Goal: Task Accomplishment & Management: Complete application form

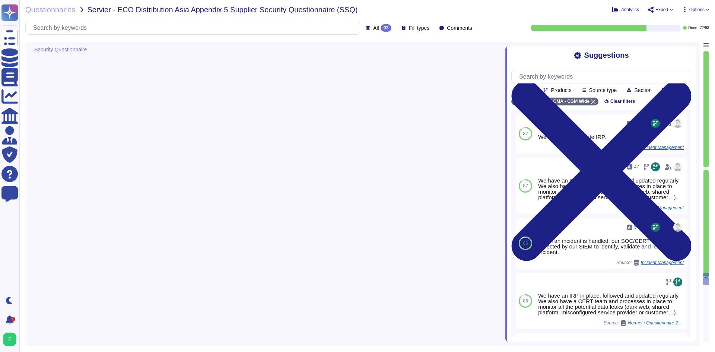
type textarea "Logs are centralized and correlated via our SIEM solution and security rules ha…"
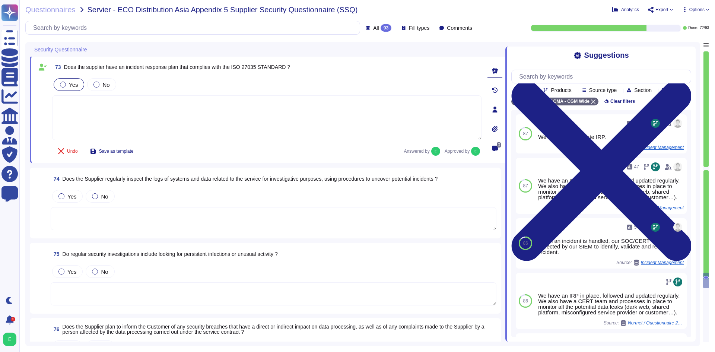
scroll to position [6009, 0]
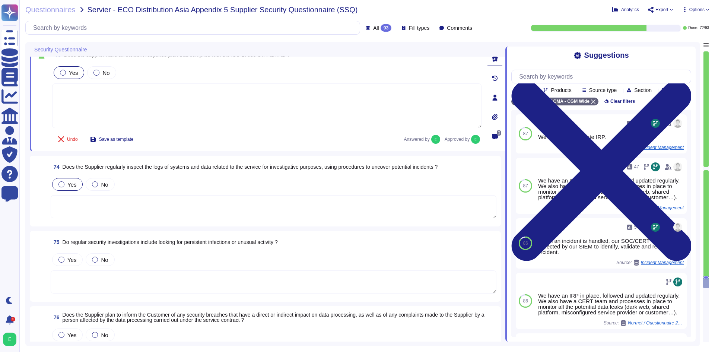
drag, startPoint x: 67, startPoint y: 184, endPoint x: 107, endPoint y: 193, distance: 40.3
click at [67, 183] on span "Yes" at bounding box center [71, 184] width 9 height 6
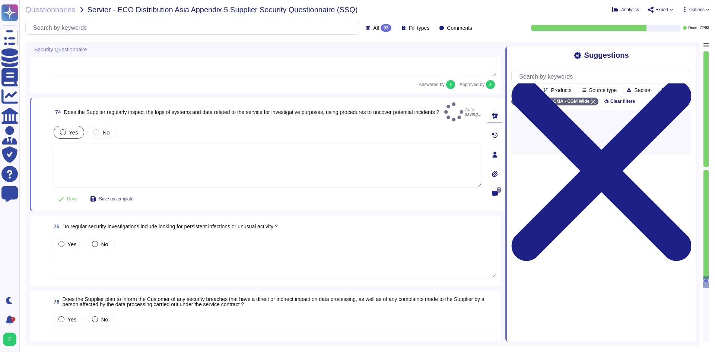
scroll to position [6084, 0]
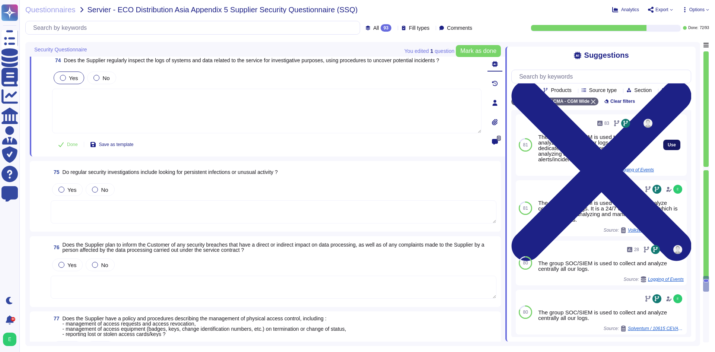
click at [663, 150] on button "Use" at bounding box center [671, 145] width 17 height 10
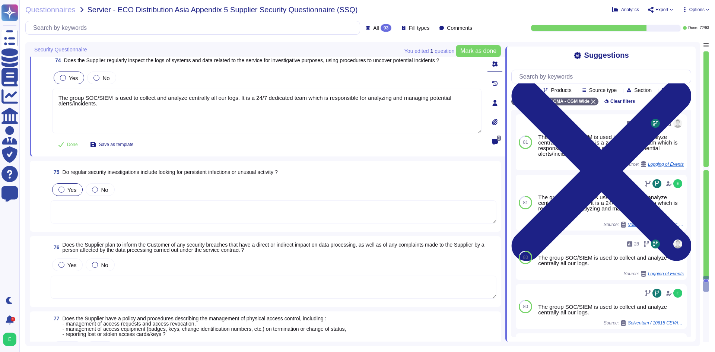
click at [68, 190] on span "Yes" at bounding box center [71, 190] width 9 height 6
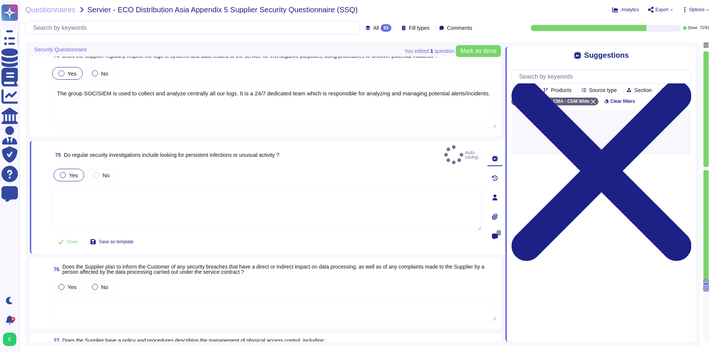
scroll to position [6158, 0]
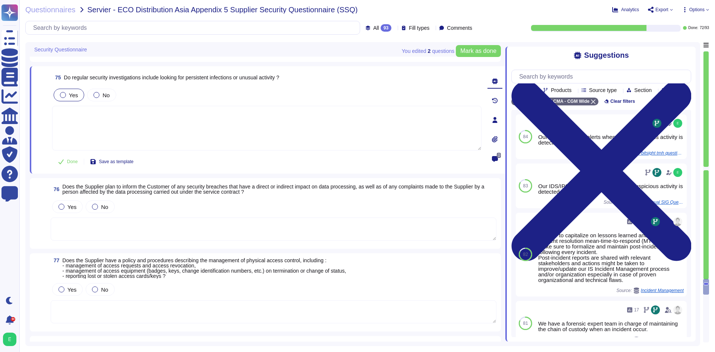
click at [143, 228] on textarea at bounding box center [274, 228] width 446 height 23
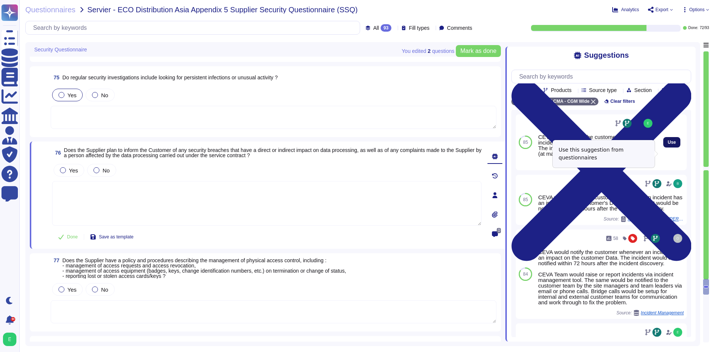
click at [668, 145] on span "Use" at bounding box center [672, 142] width 8 height 4
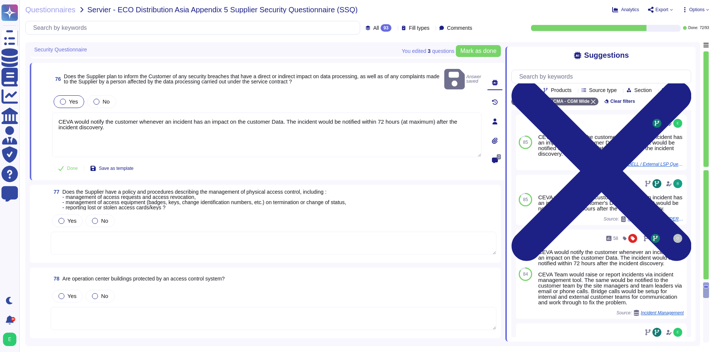
scroll to position [6233, 0]
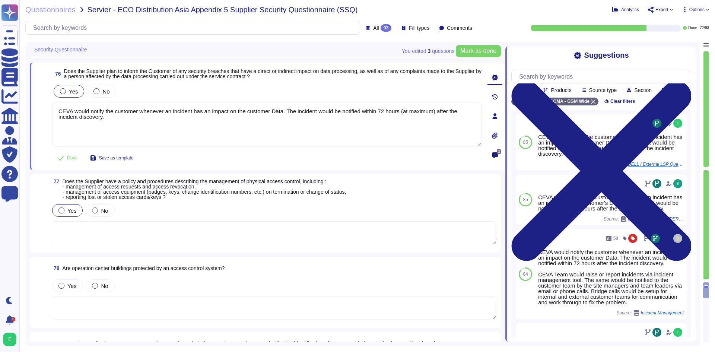
click at [72, 210] on span "Yes" at bounding box center [71, 210] width 9 height 6
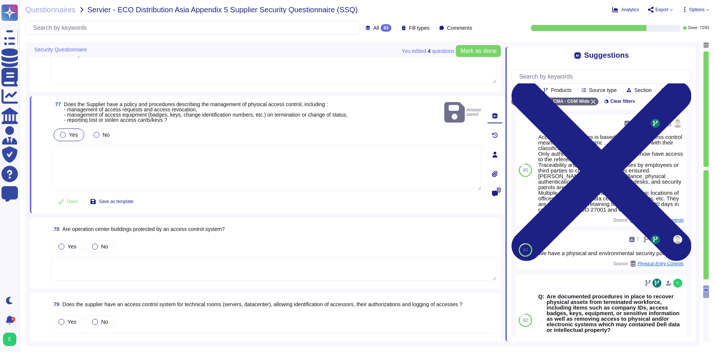
scroll to position [6307, 0]
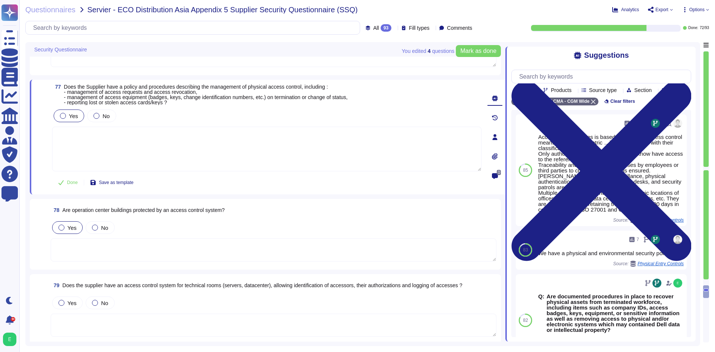
click at [67, 229] on span "Yes" at bounding box center [71, 228] width 9 height 6
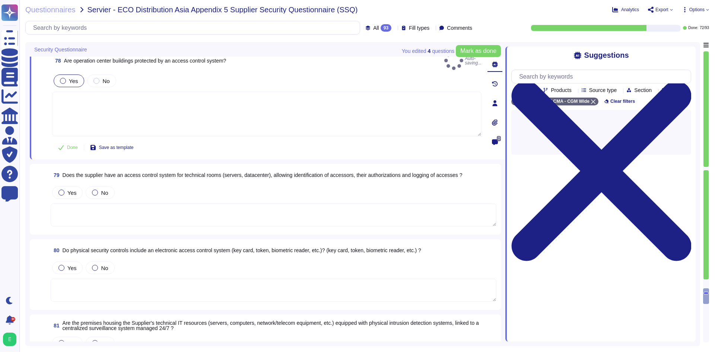
scroll to position [6419, 0]
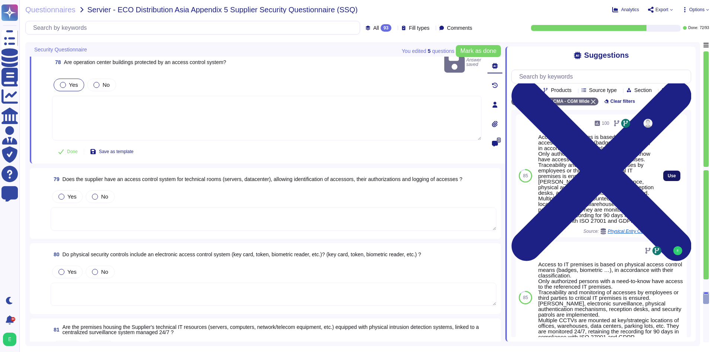
click at [663, 181] on button "Use" at bounding box center [671, 176] width 17 height 10
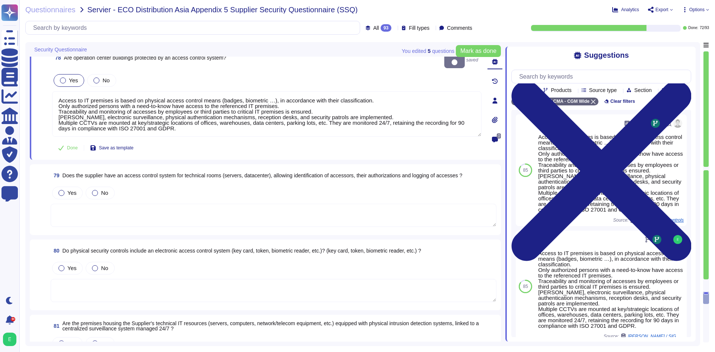
scroll to position [6456, 0]
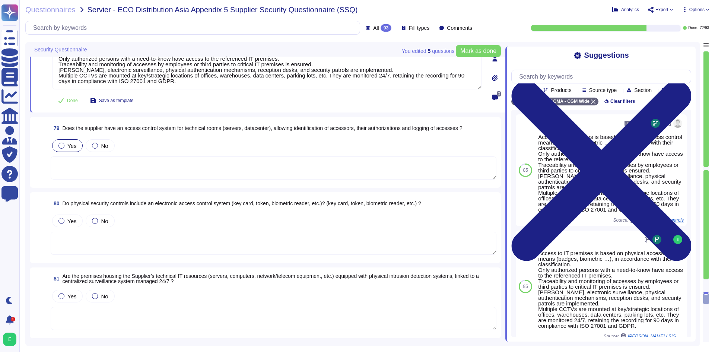
click at [70, 146] on span "Yes" at bounding box center [71, 146] width 9 height 6
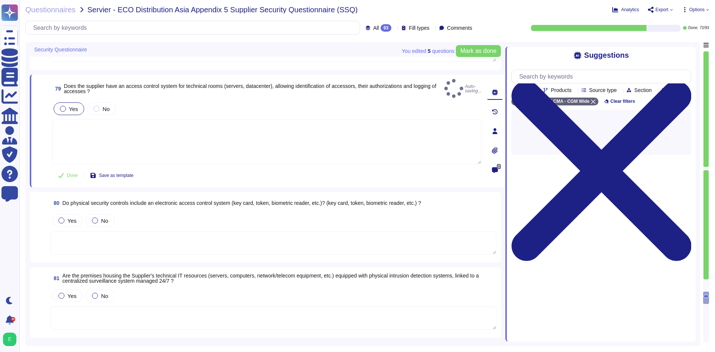
scroll to position [6531, 0]
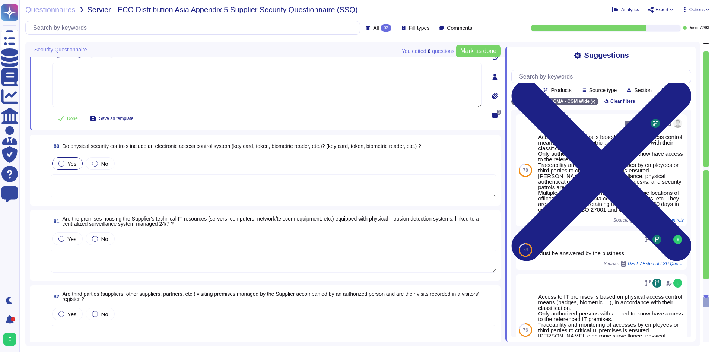
click at [72, 167] on span "Yes" at bounding box center [71, 164] width 9 height 6
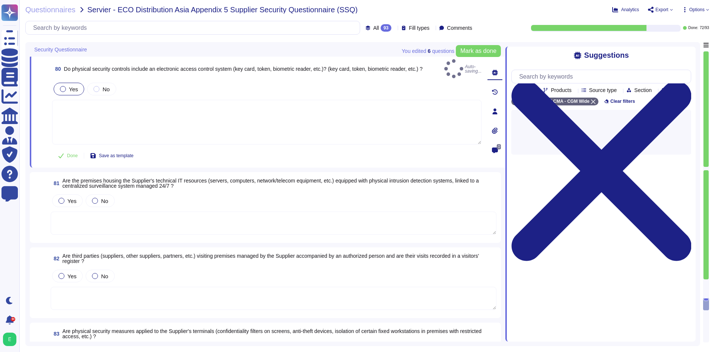
scroll to position [6605, 0]
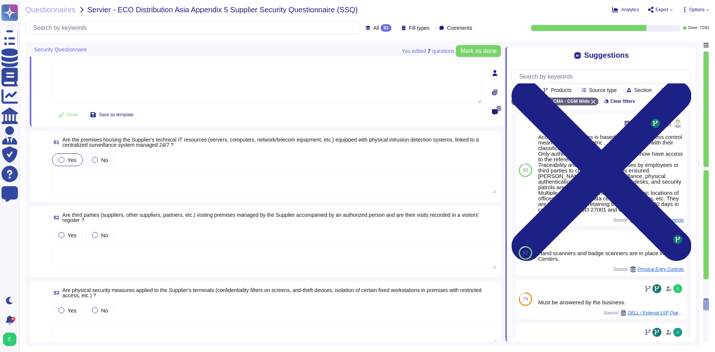
click at [63, 161] on div at bounding box center [61, 160] width 6 height 6
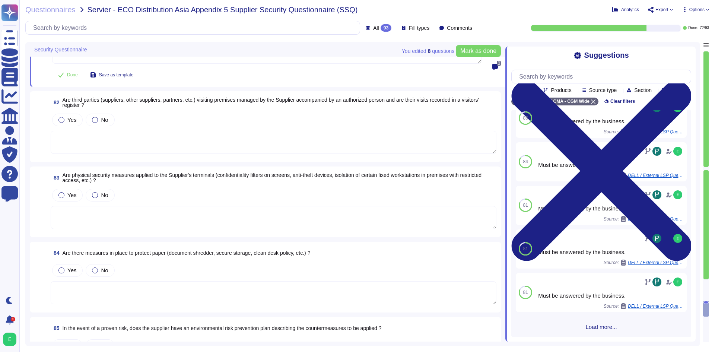
scroll to position [6680, 0]
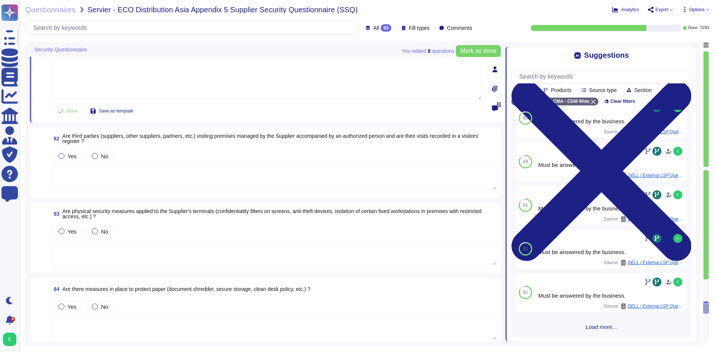
click at [605, 331] on div "86 Must be answered by the business. Source: DELL / External LSP Questionnaire …" at bounding box center [601, 223] width 180 height 227
click at [603, 329] on span "Load more..." at bounding box center [601, 327] width 180 height 6
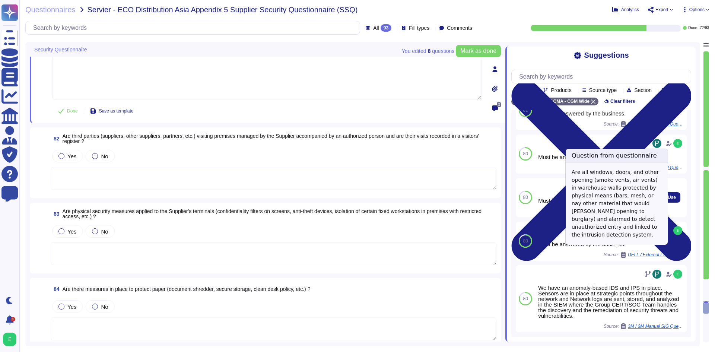
scroll to position [210, 0]
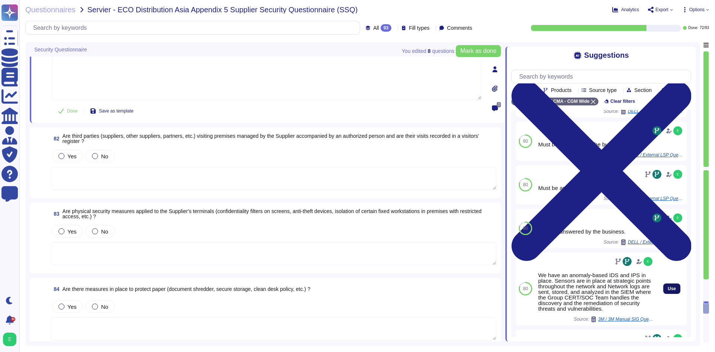
click at [663, 294] on button "Use" at bounding box center [671, 288] width 17 height 10
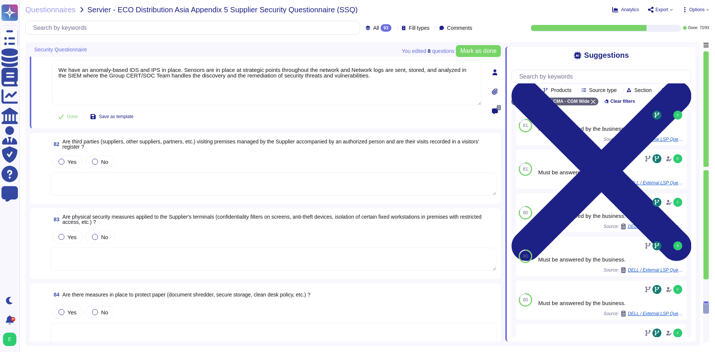
type textarea "We have an anomaly-based IDS and IPS in place. Sensors are in place at strategi…"
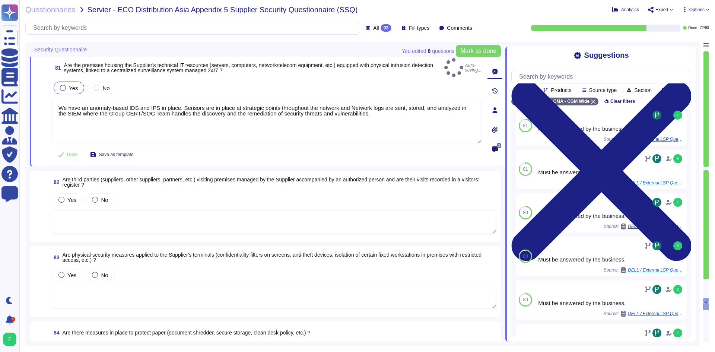
scroll to position [6605, 0]
type textarea "Access to IT premises is based on physical access control means (badges, biomet…"
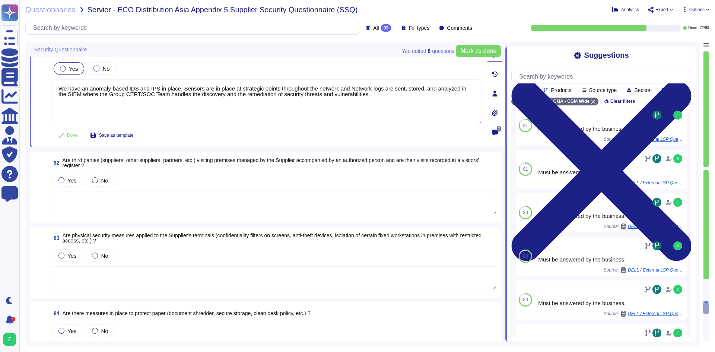
scroll to position [6643, 0]
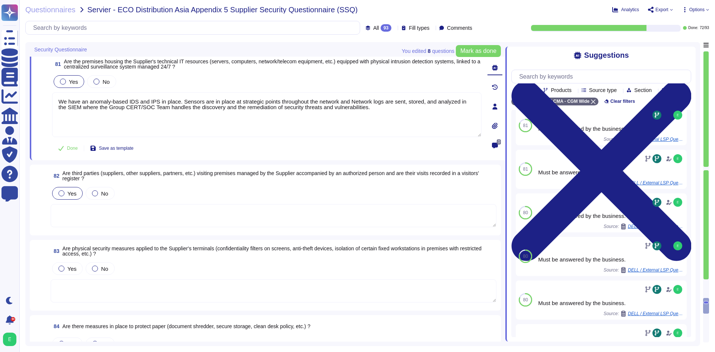
click at [73, 191] on span "Yes" at bounding box center [71, 193] width 9 height 6
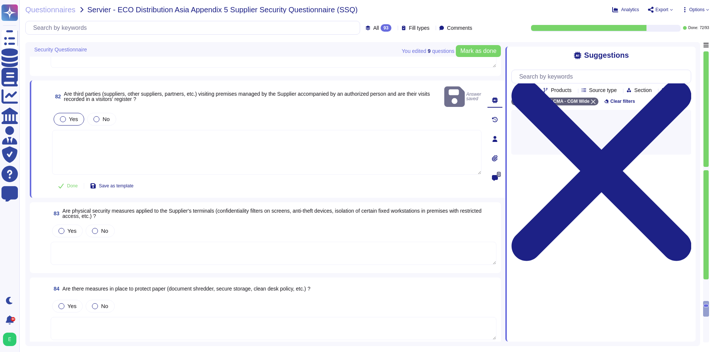
scroll to position [6717, 0]
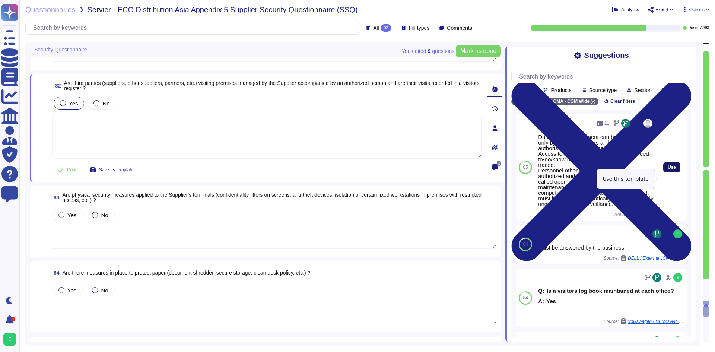
click at [668, 169] on span "Use" at bounding box center [672, 167] width 8 height 4
type textarea "Data Centers equipment can be accessed only by authorized users and a list of a…"
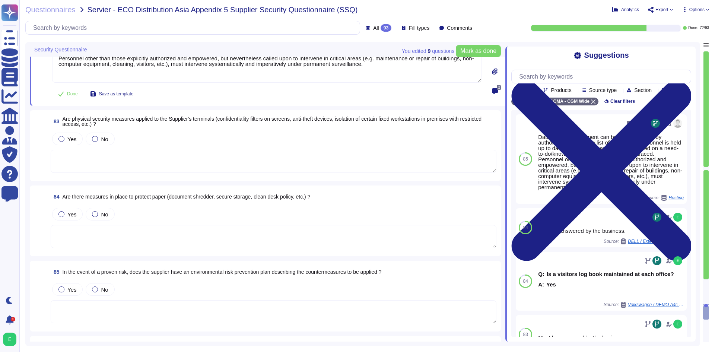
scroll to position [6792, 0]
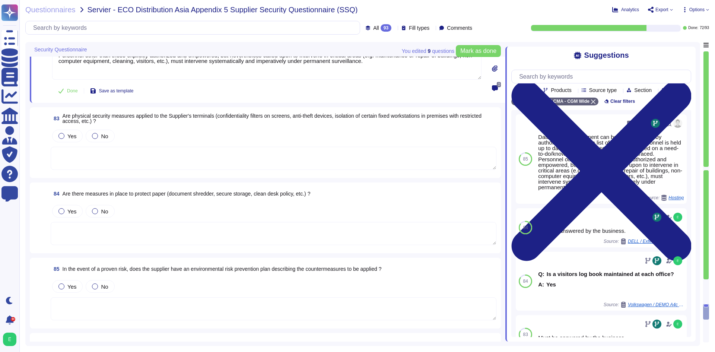
click at [242, 147] on textarea at bounding box center [274, 158] width 446 height 23
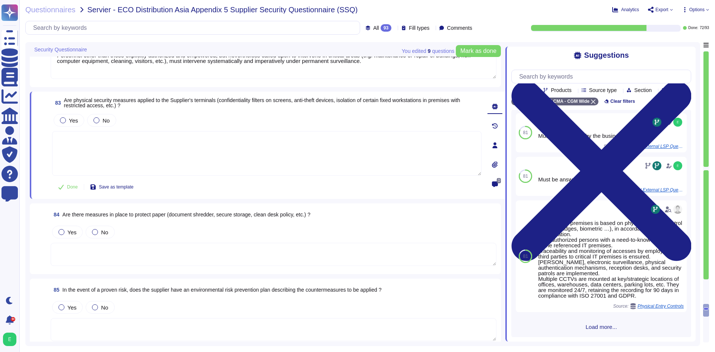
scroll to position [97, 0]
click at [70, 120] on span "Yes" at bounding box center [73, 120] width 9 height 6
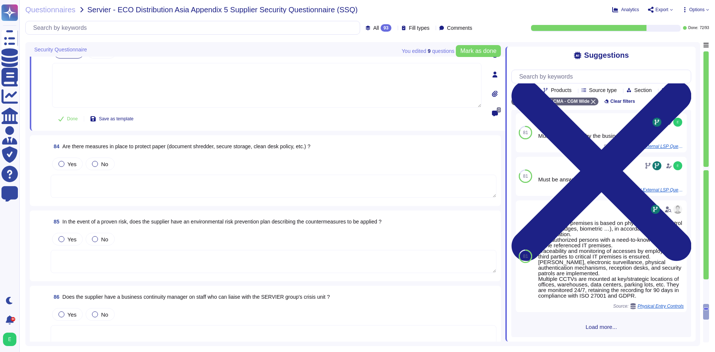
scroll to position [6866, 0]
click at [168, 175] on textarea at bounding box center [274, 185] width 446 height 23
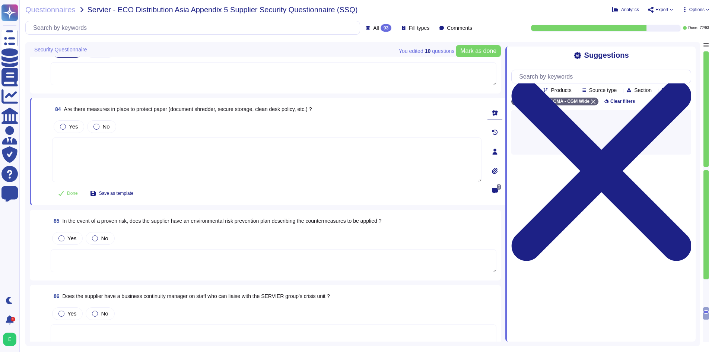
scroll to position [0, 0]
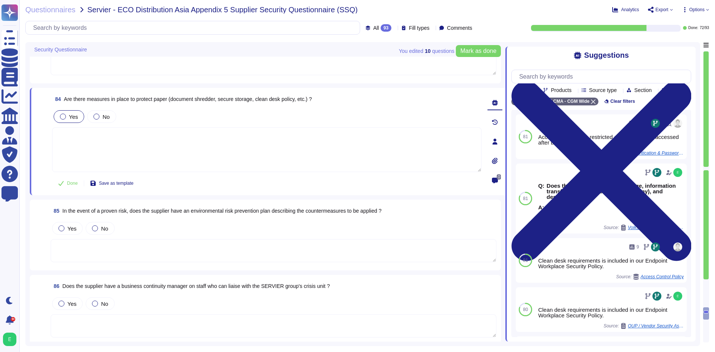
click at [68, 118] on label "Yes" at bounding box center [69, 117] width 18 height 6
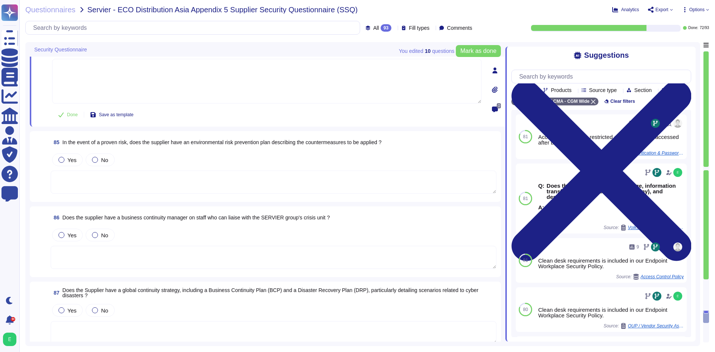
scroll to position [6941, 0]
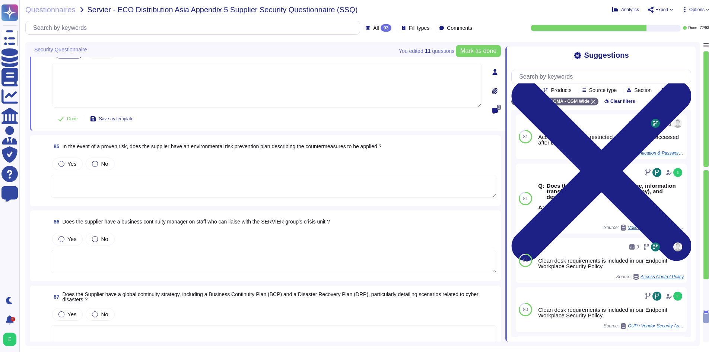
click at [179, 175] on textarea at bounding box center [274, 186] width 446 height 23
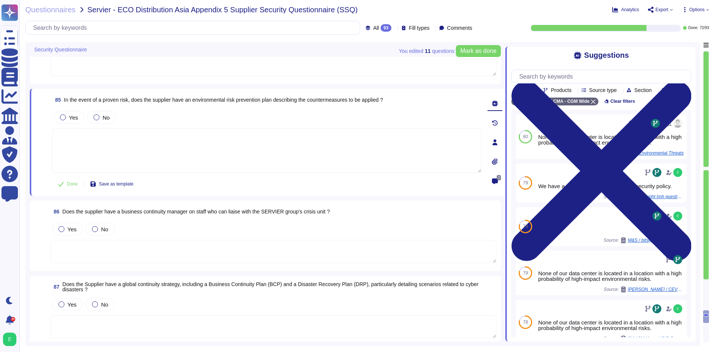
click at [216, 100] on span "In the event of a proven risk, does the supplier have an environmental risk pre…" at bounding box center [223, 100] width 319 height 6
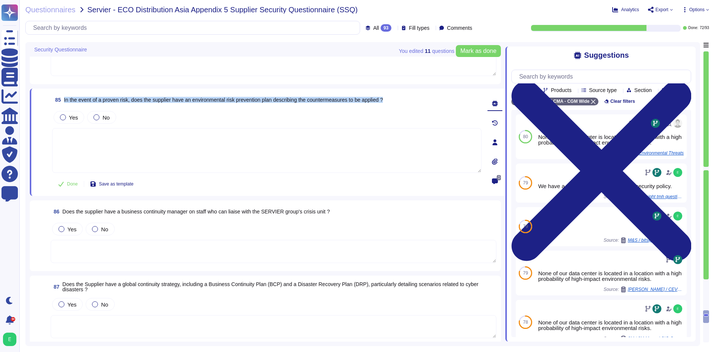
click at [216, 100] on span "In the event of a proven risk, does the supplier have an environmental risk pre…" at bounding box center [223, 100] width 319 height 6
copy span "In the event of a proven risk, does the supplier have an environmental risk pre…"
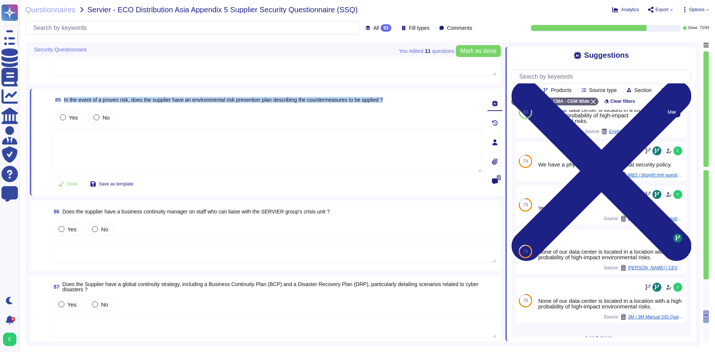
scroll to position [0, 0]
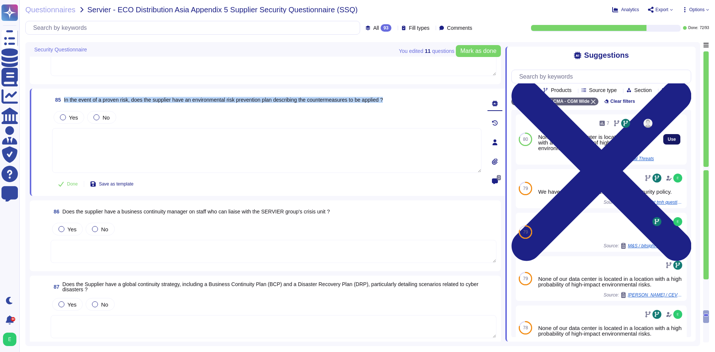
click at [663, 144] on button "Use" at bounding box center [671, 139] width 17 height 10
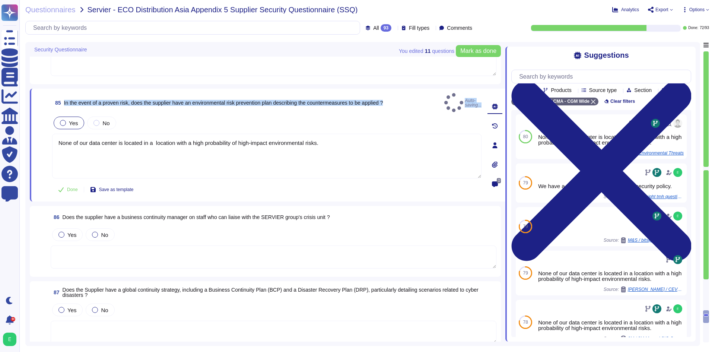
type textarea "None of our data center is located in a location with a high probability of hig…"
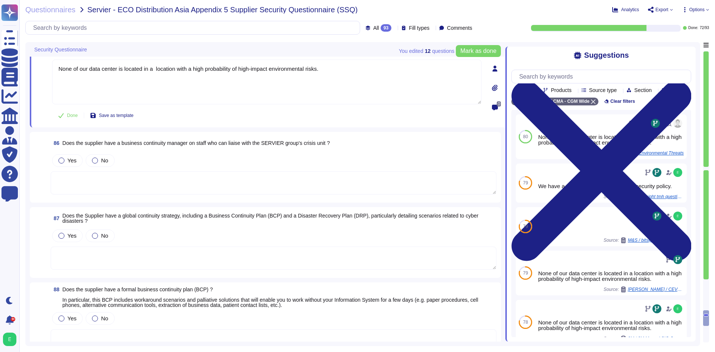
scroll to position [7015, 0]
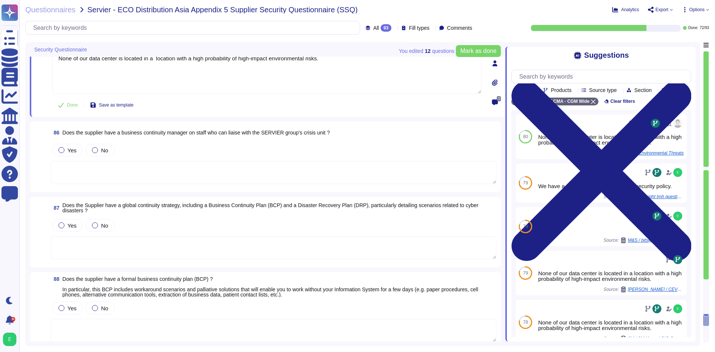
click at [235, 166] on textarea at bounding box center [274, 172] width 446 height 23
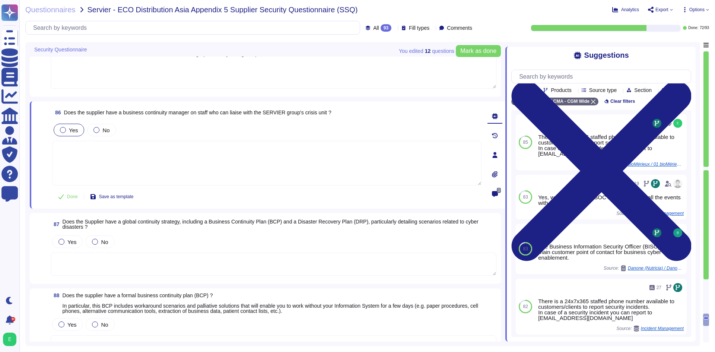
click at [70, 132] on span "Yes" at bounding box center [73, 130] width 9 height 6
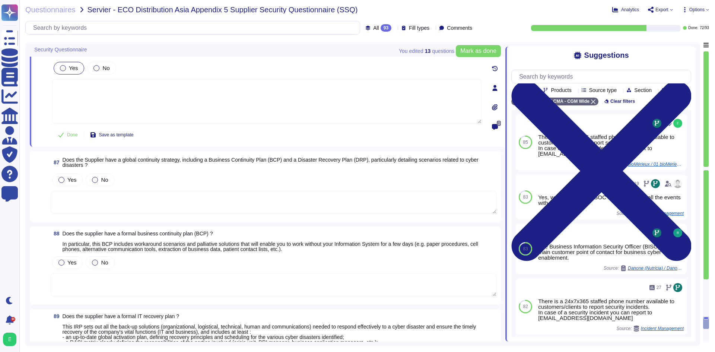
scroll to position [7090, 0]
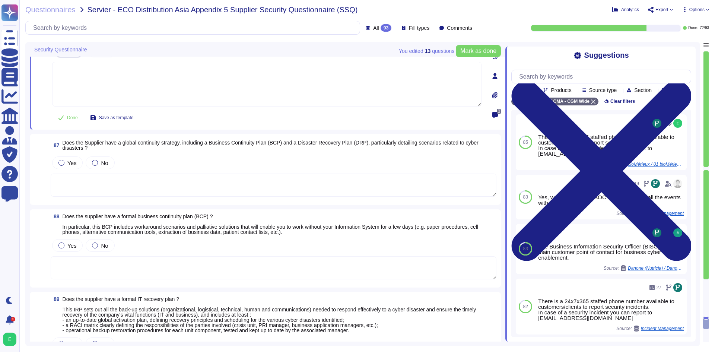
click at [212, 183] on textarea at bounding box center [274, 185] width 446 height 23
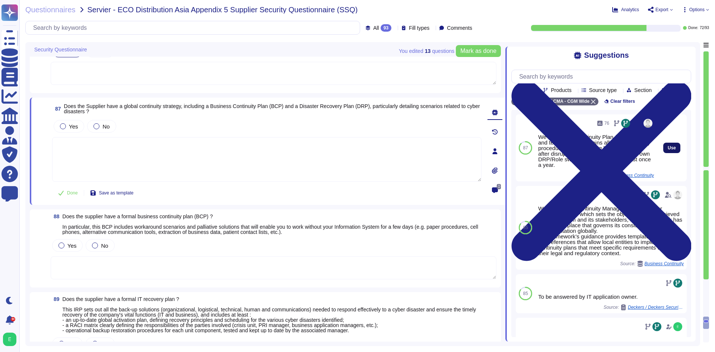
click at [668, 150] on span "Use" at bounding box center [672, 148] width 8 height 4
type textarea "We have an IT Continuity Plan / DRP in place and tested which contains all the …"
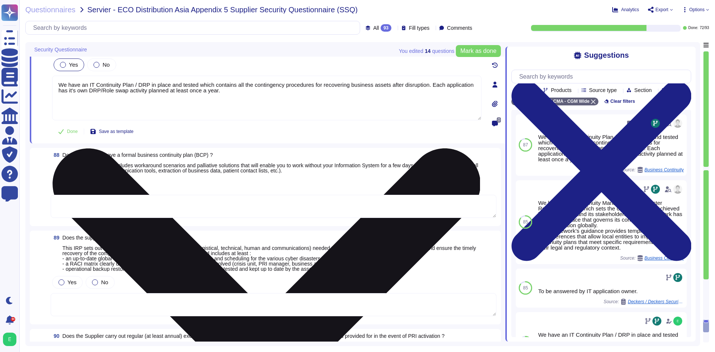
scroll to position [7164, 0]
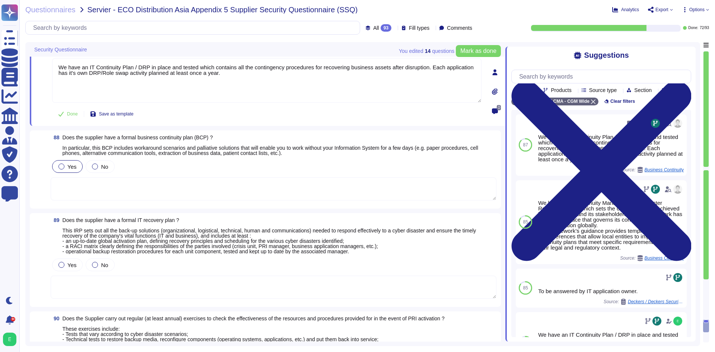
click at [64, 167] on div at bounding box center [61, 166] width 6 height 6
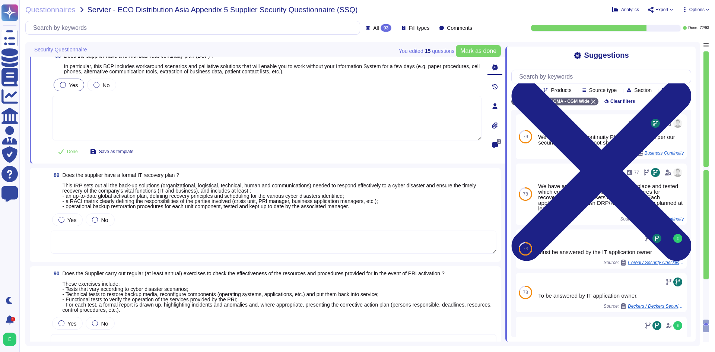
scroll to position [7238, 0]
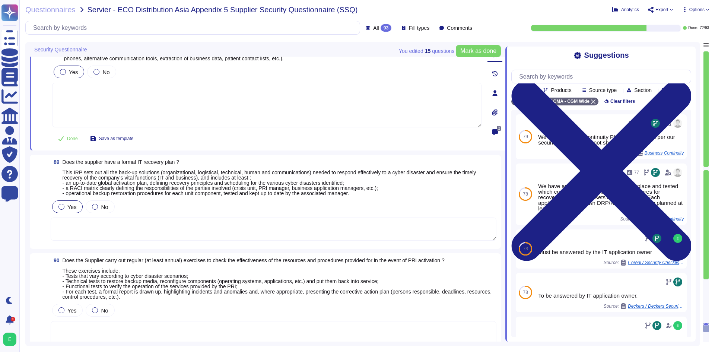
click at [70, 204] on span "Yes" at bounding box center [71, 207] width 9 height 6
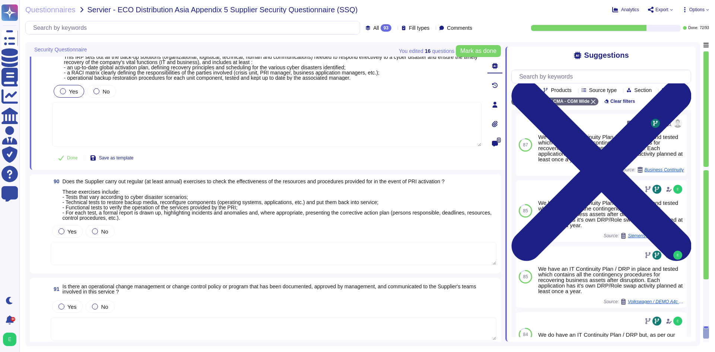
scroll to position [7350, 0]
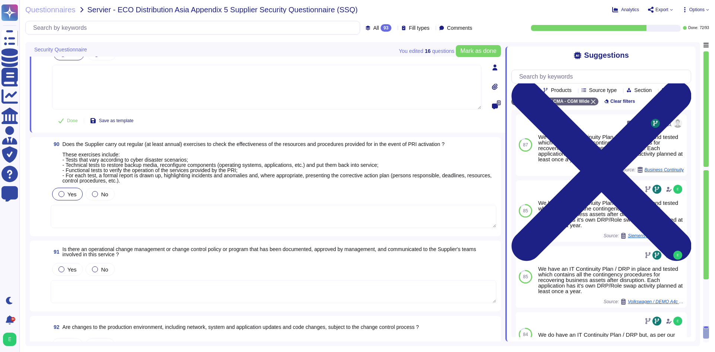
click at [69, 189] on div "Yes" at bounding box center [67, 194] width 31 height 13
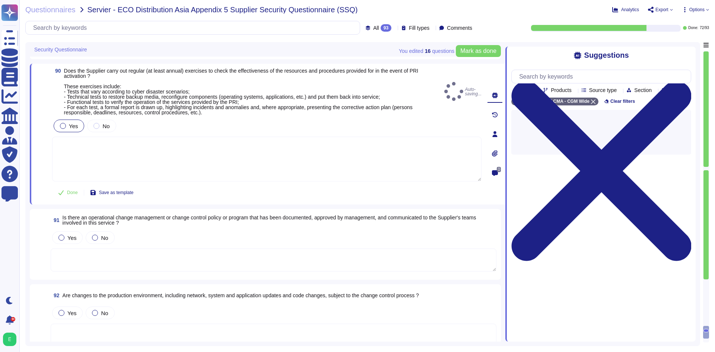
scroll to position [7425, 0]
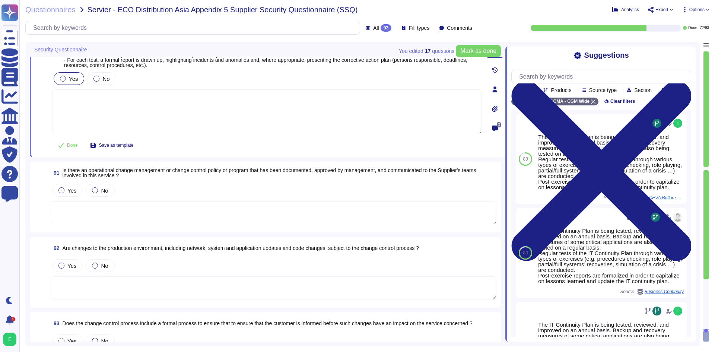
click at [88, 208] on textarea at bounding box center [274, 212] width 446 height 23
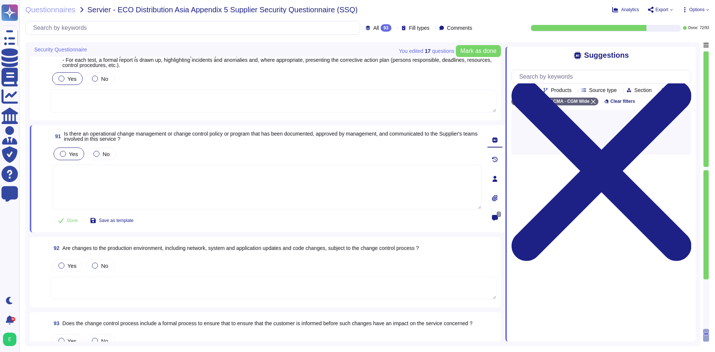
click at [70, 157] on span "Yes" at bounding box center [73, 154] width 9 height 6
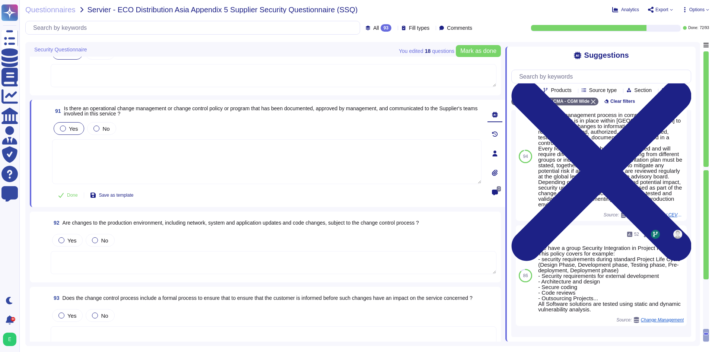
scroll to position [7462, 0]
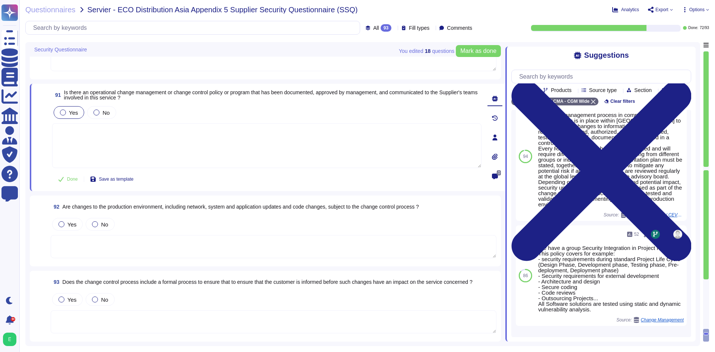
click at [165, 244] on textarea at bounding box center [274, 246] width 446 height 23
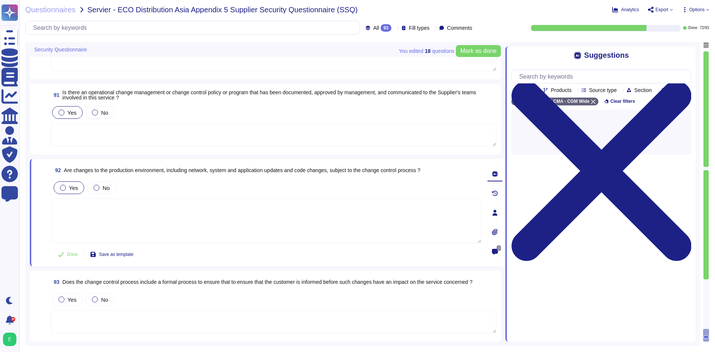
click at [72, 193] on div "Yes" at bounding box center [69, 187] width 31 height 13
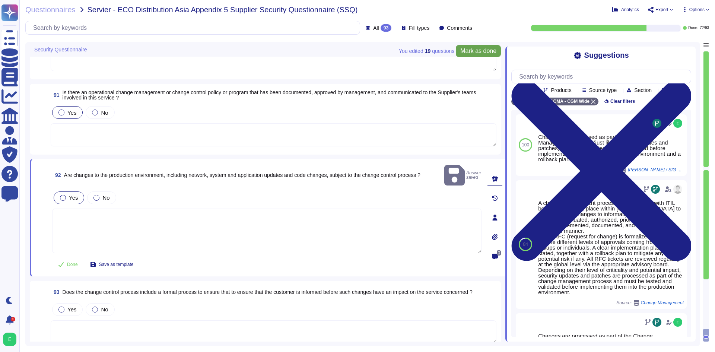
click at [472, 50] on span "Mark as done" at bounding box center [478, 51] width 36 height 6
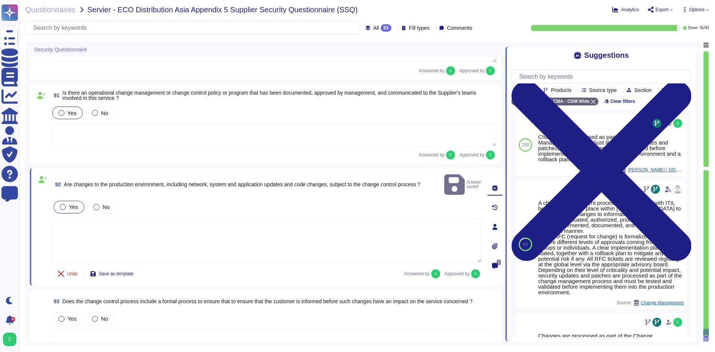
scroll to position [7488, 0]
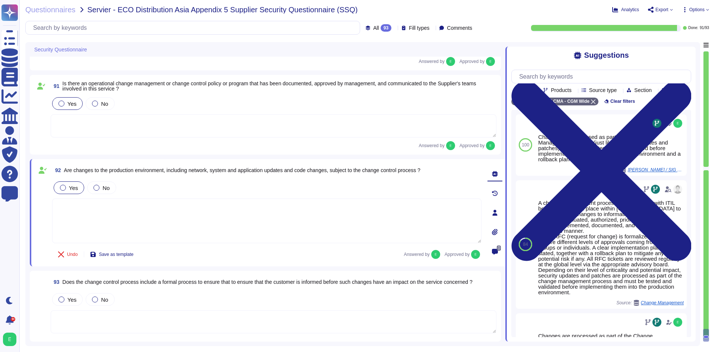
click at [211, 318] on textarea at bounding box center [274, 321] width 446 height 23
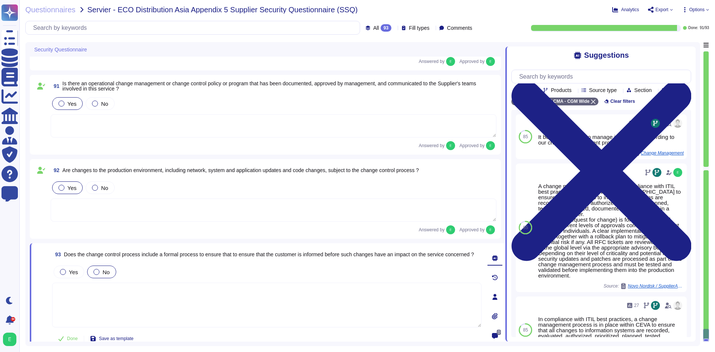
click at [101, 269] on div "No" at bounding box center [101, 272] width 29 height 13
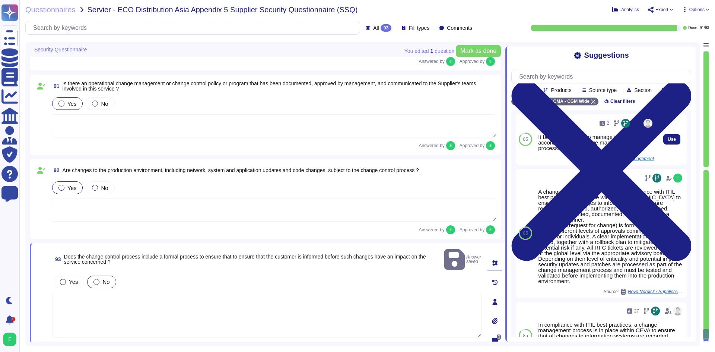
click at [657, 148] on div "Use" at bounding box center [672, 139] width 30 height 50
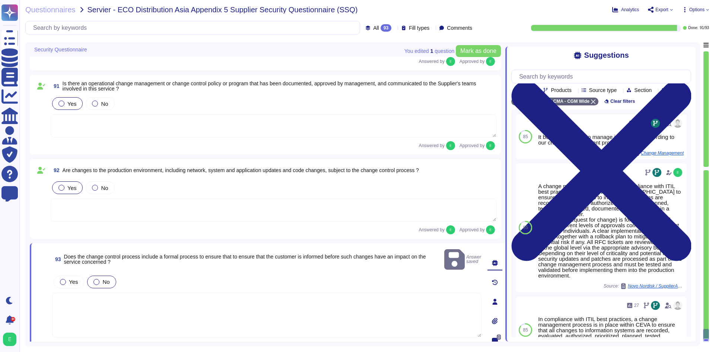
click at [265, 318] on textarea at bounding box center [266, 315] width 429 height 45
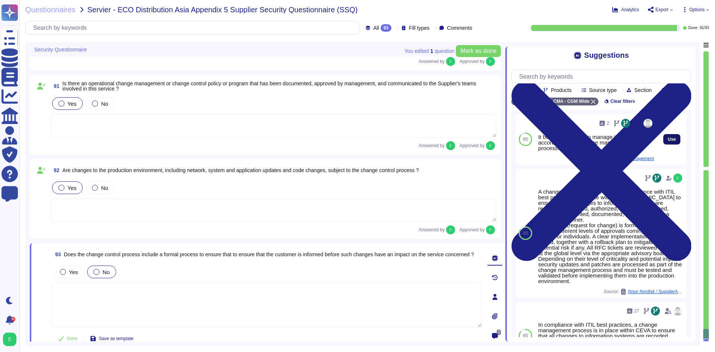
click at [663, 145] on button "Use" at bounding box center [671, 139] width 17 height 10
type textarea "It belongs to CEVA to manage its changes according to our change management pro…"
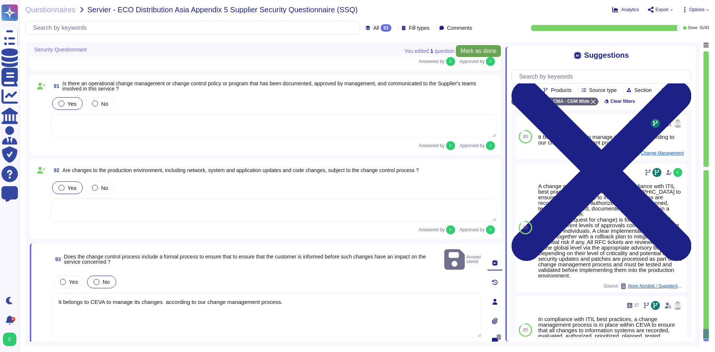
click at [476, 55] on button "Mark as done" at bounding box center [478, 51] width 45 height 12
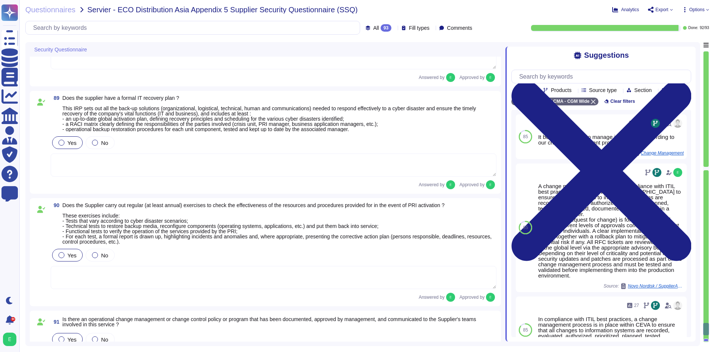
type textarea "We have an IT Continuity Plan / DRP in place and tested which contains all the …"
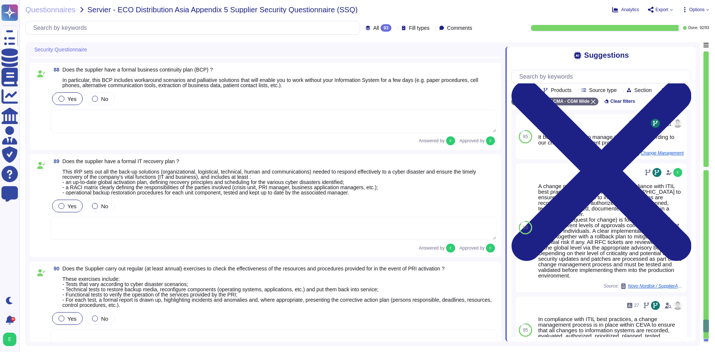
type textarea "None of our data center is located in a location with a high probability of hig…"
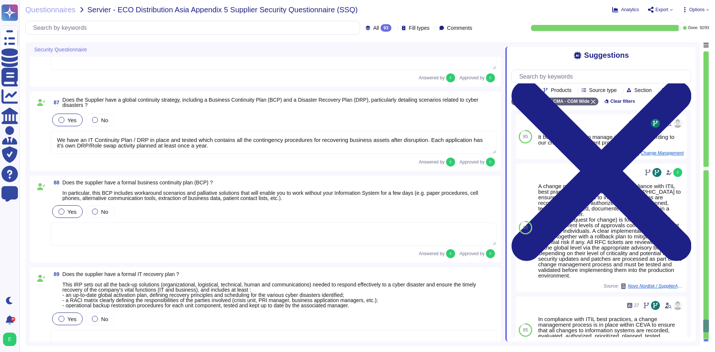
scroll to position [7082, 0]
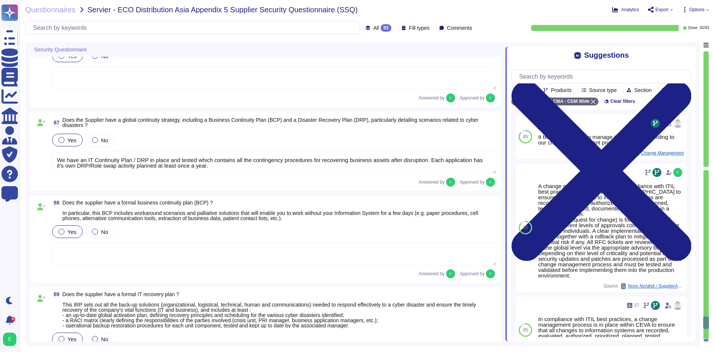
click at [671, 10] on icon at bounding box center [671, 9] width 3 height 3
click at [675, 45] on p "Download" at bounding box center [688, 55] width 26 height 21
